Goal: Task Accomplishment & Management: Manage account settings

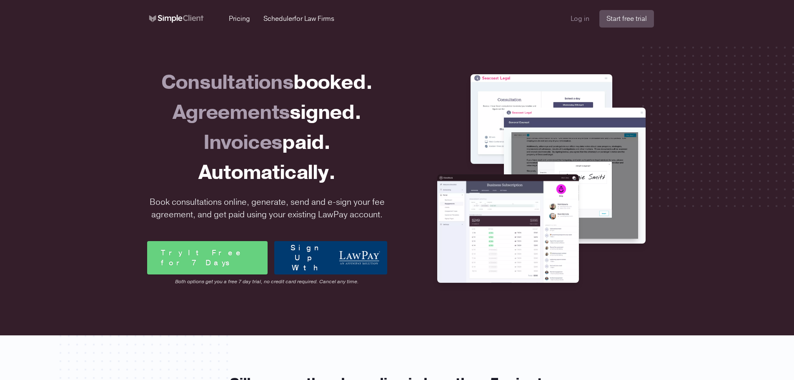
click at [587, 22] on link "Log in" at bounding box center [579, 19] width 19 height 10
click at [574, 20] on link "Log in" at bounding box center [579, 19] width 19 height 10
click at [582, 19] on link "Log in" at bounding box center [579, 19] width 19 height 10
